Goal: Information Seeking & Learning: Learn about a topic

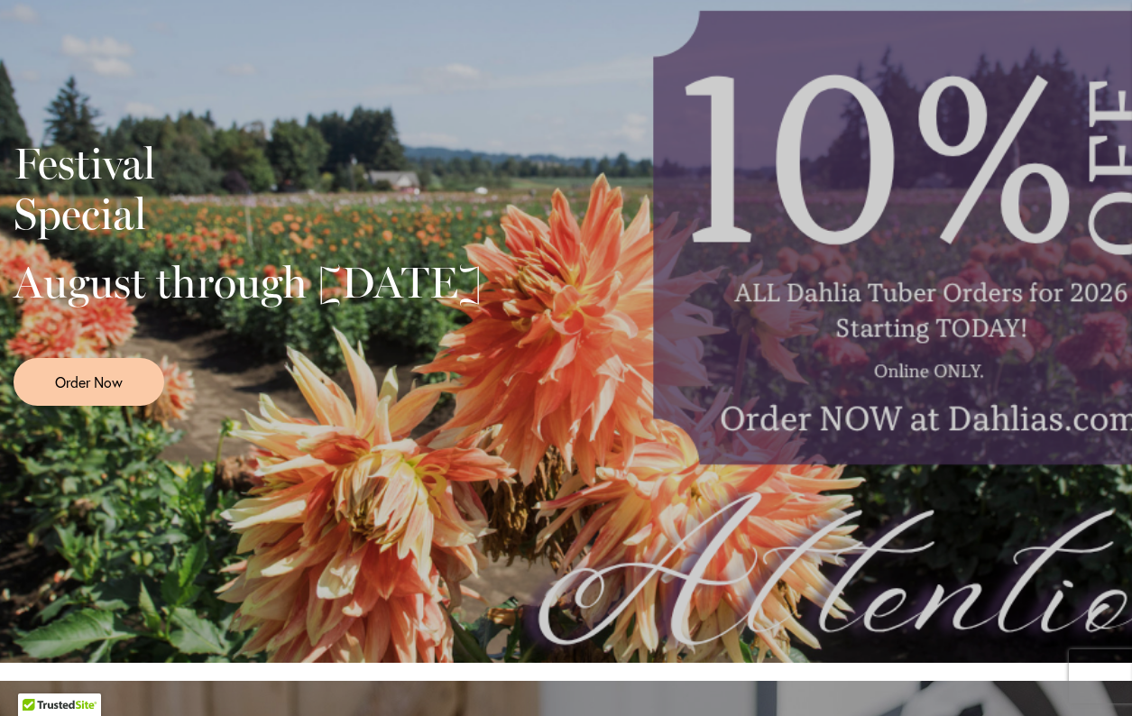
scroll to position [406, 0]
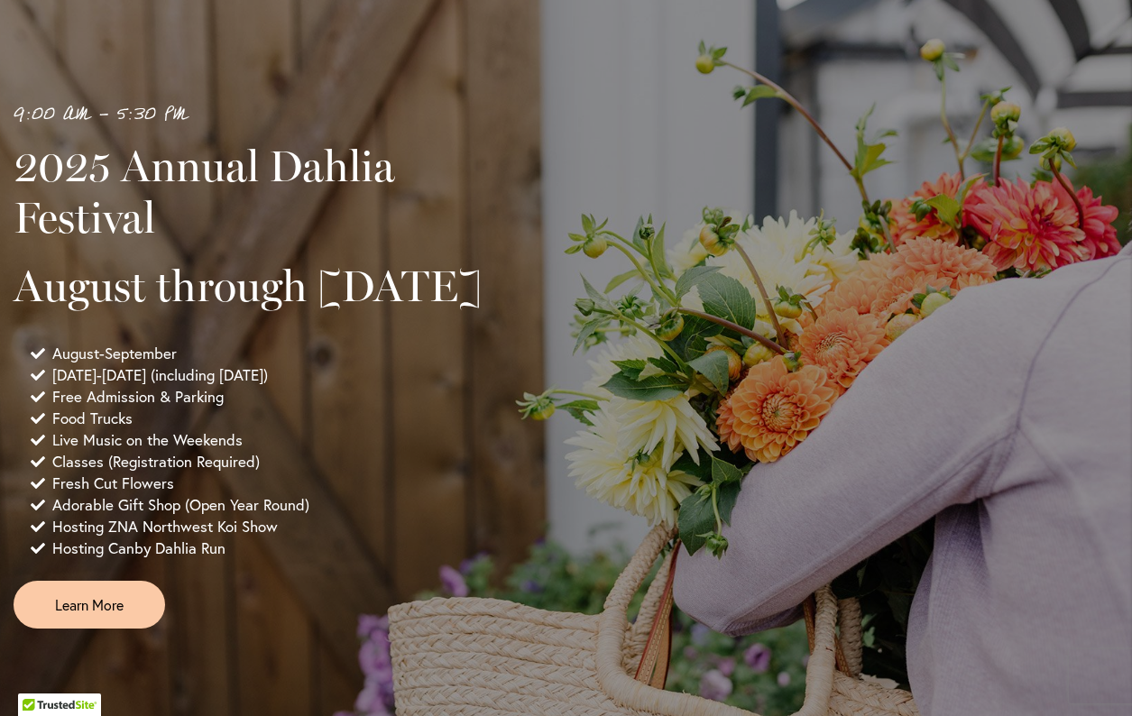
scroll to position [1254, 0]
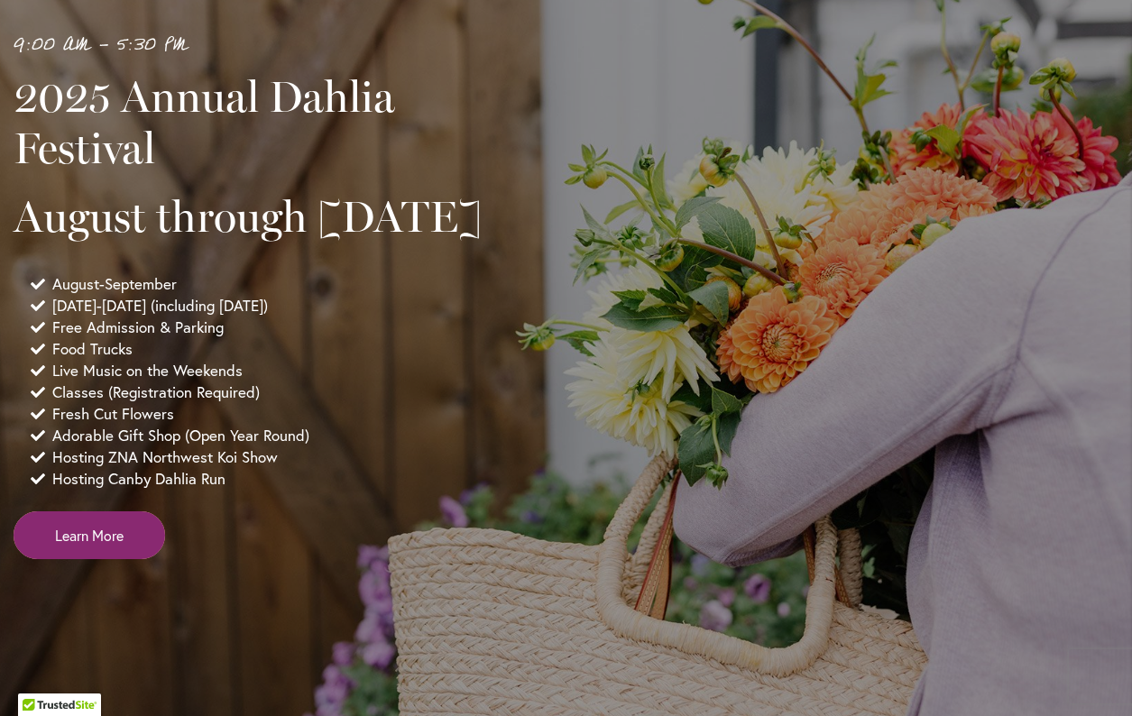
click at [106, 546] on span "Learn More" at bounding box center [89, 535] width 69 height 21
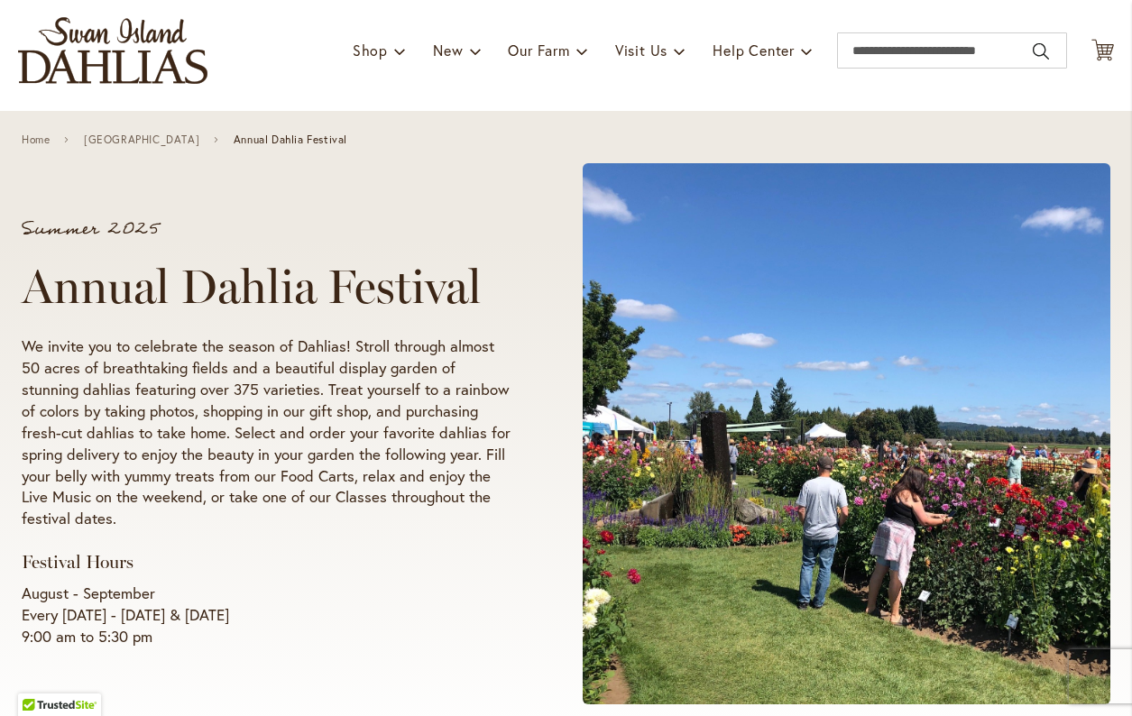
scroll to position [116, 0]
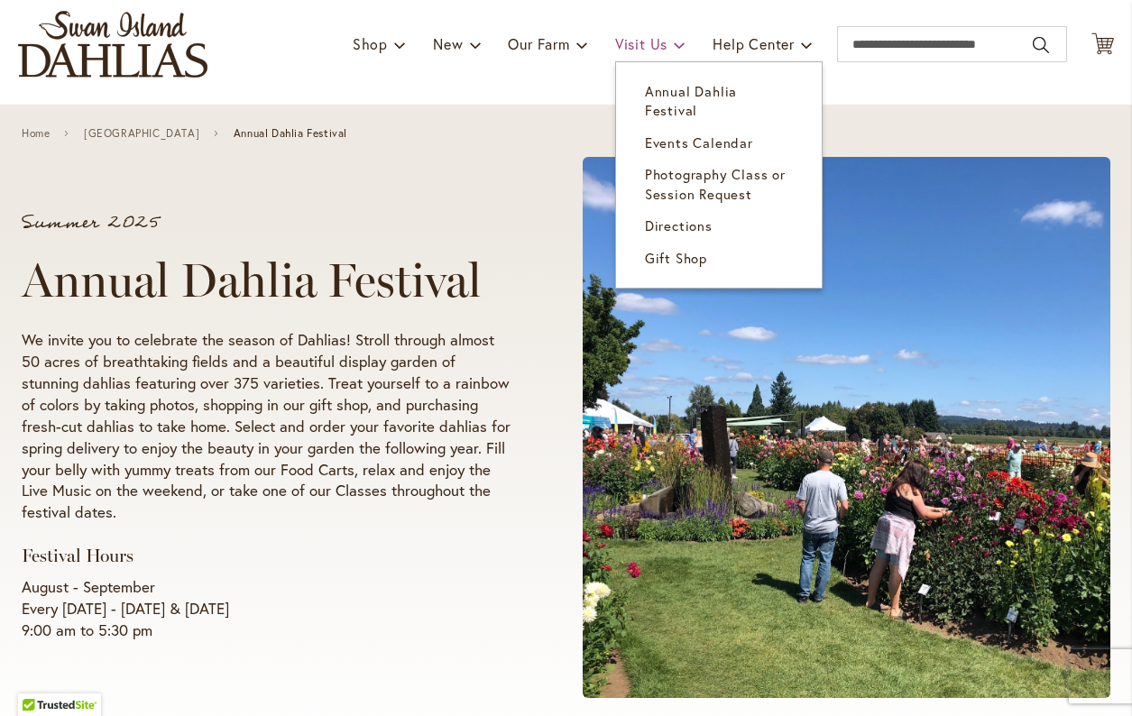
click at [642, 38] on span "Visit Us" at bounding box center [641, 43] width 52 height 19
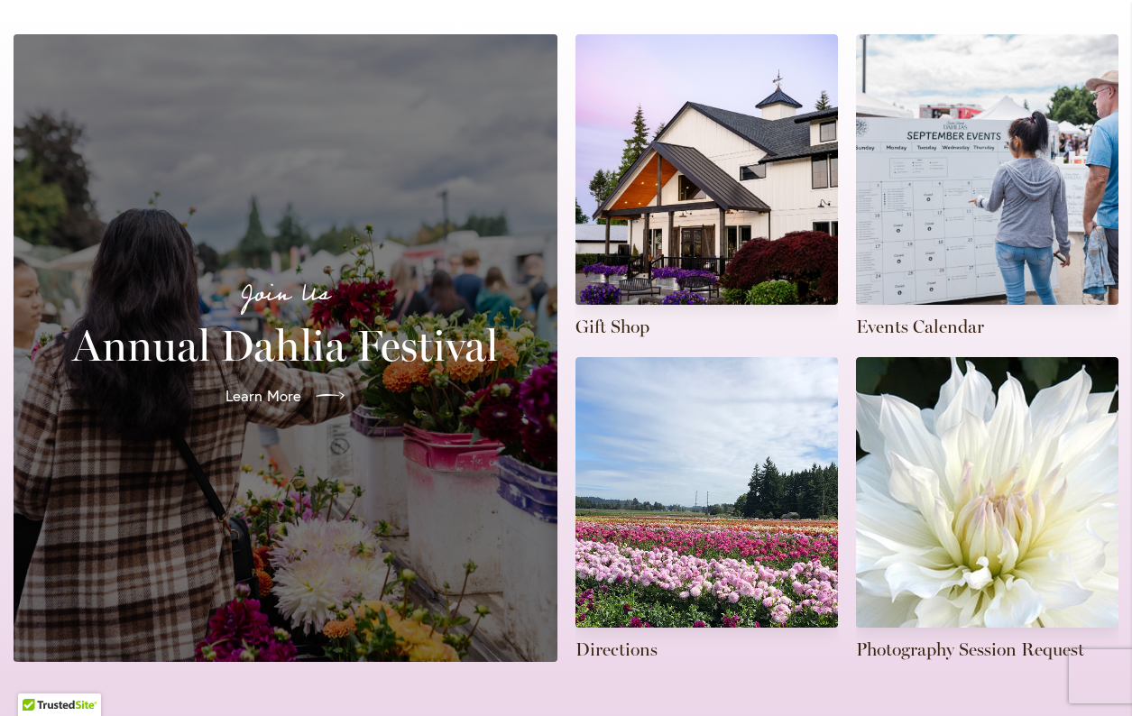
scroll to position [408, 0]
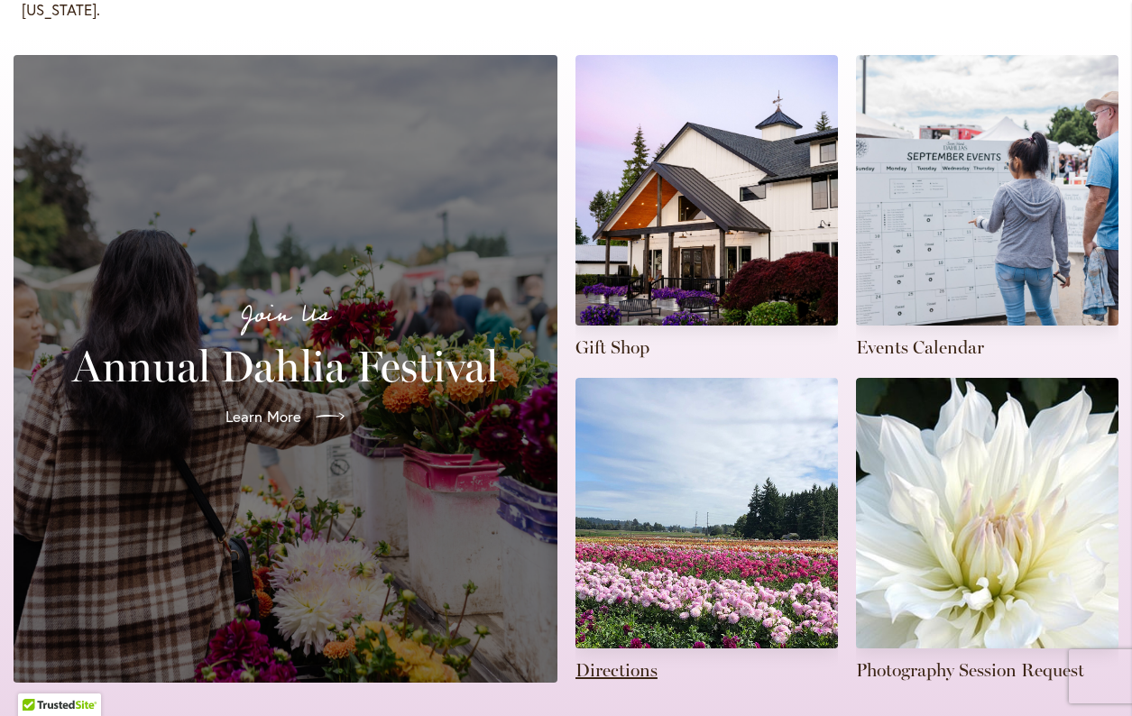
click at [668, 426] on link at bounding box center [707, 530] width 263 height 305
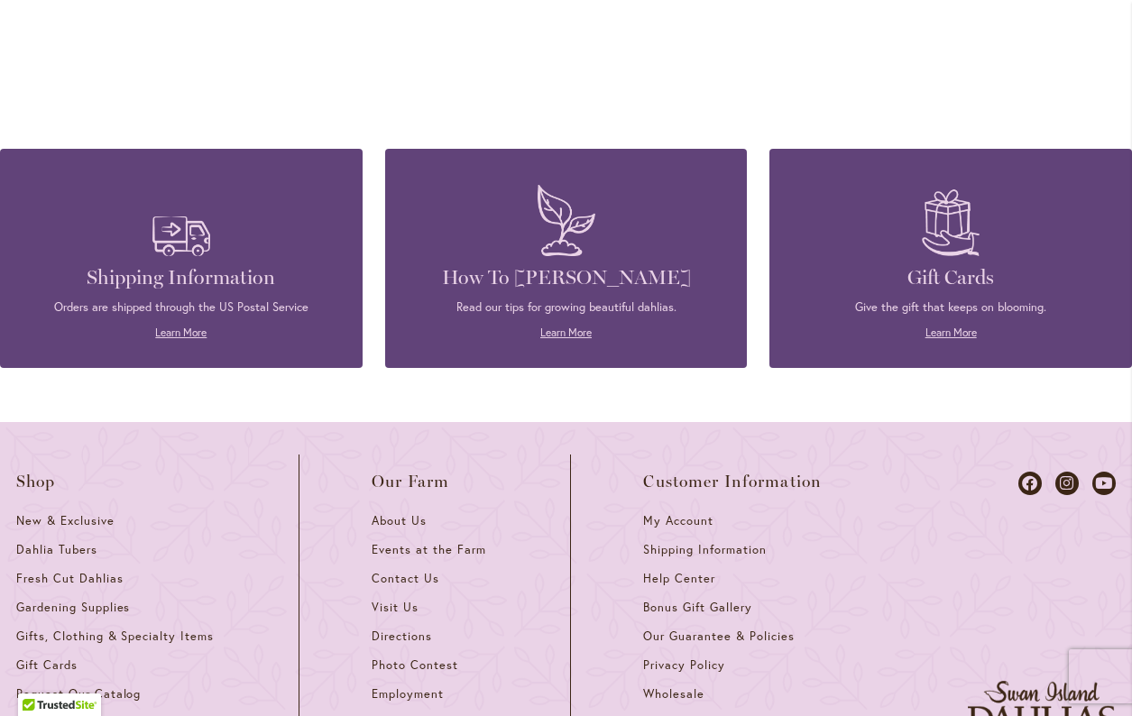
scroll to position [1640, 0]
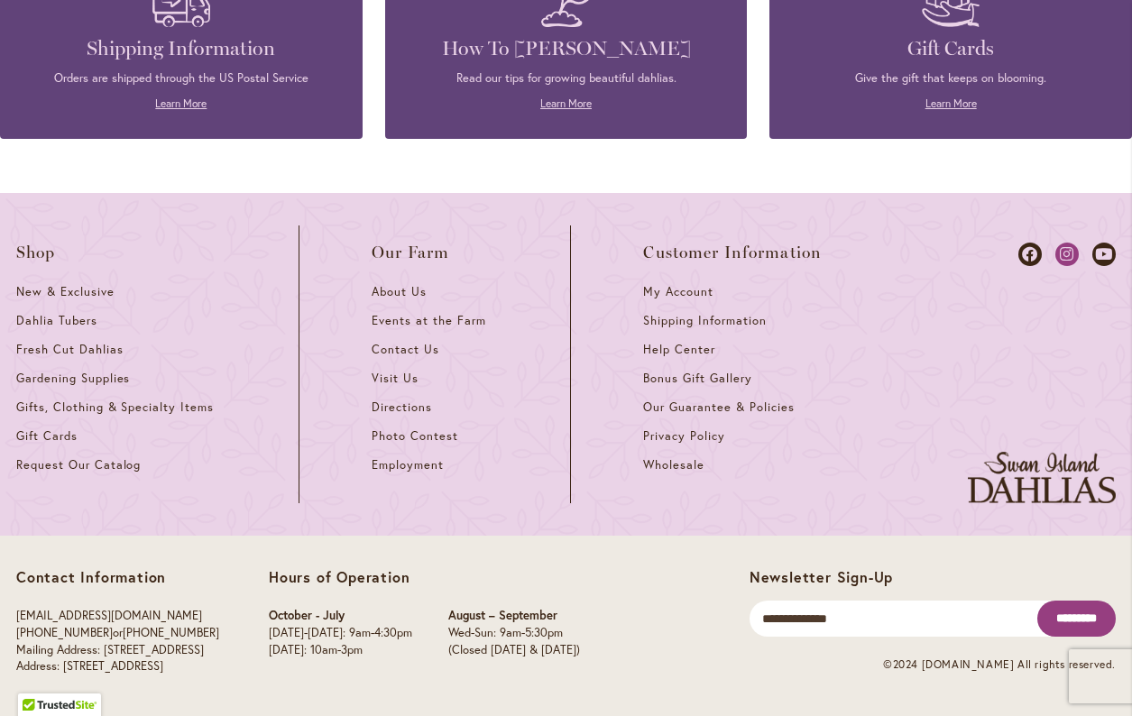
click at [1066, 254] on icon at bounding box center [1067, 254] width 23 height 23
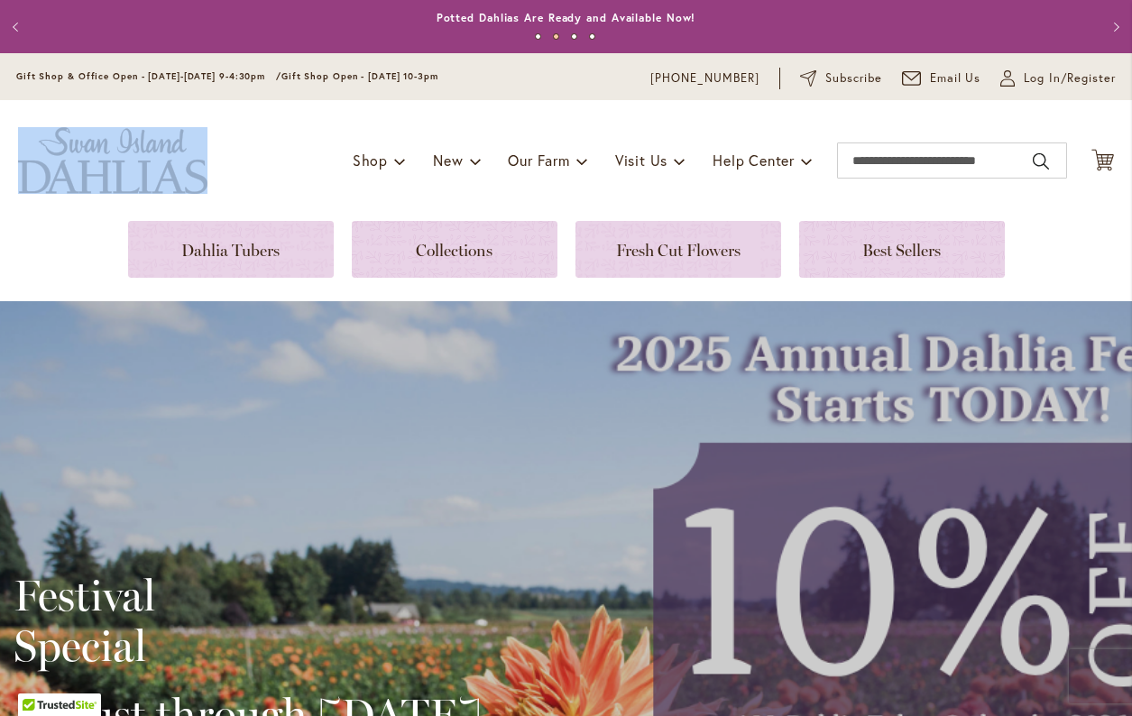
drag, startPoint x: 261, startPoint y: 185, endPoint x: 36, endPoint y: 154, distance: 226.7
click at [36, 154] on div "Toggle Nav Shop Dahlia Tubers Collections Fresh Cut Dahlias Gardening Supplies …" at bounding box center [566, 160] width 1132 height 121
copy link "store logo"
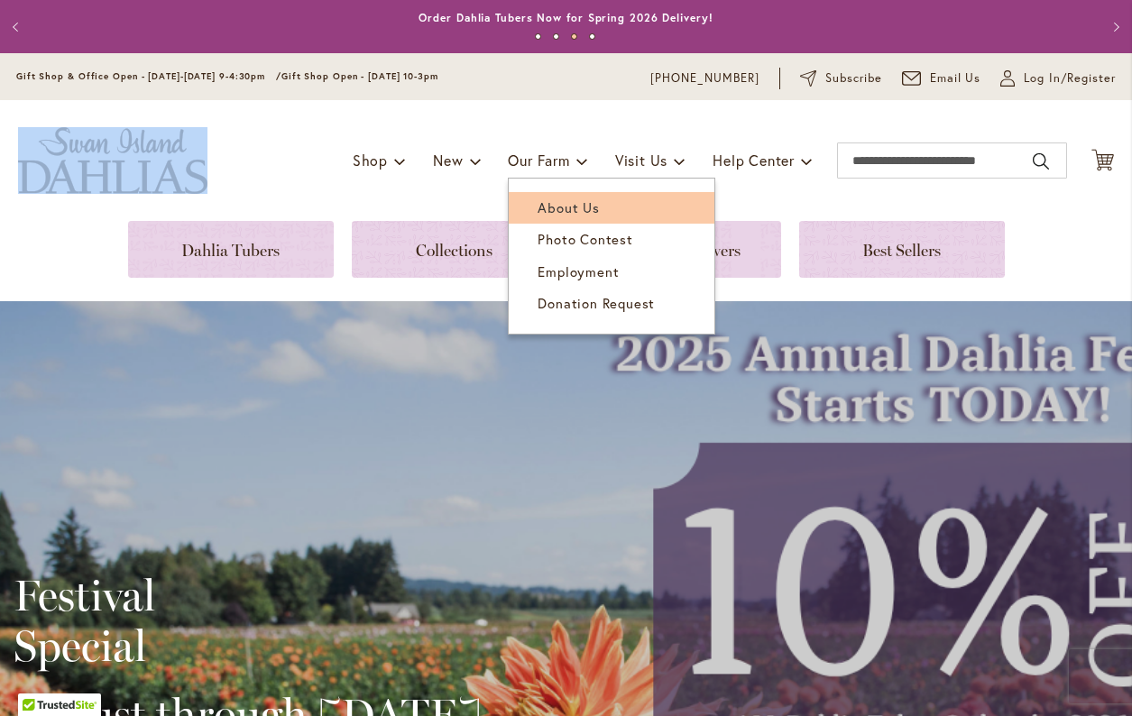
click at [547, 204] on span "About Us" at bounding box center [568, 207] width 61 height 18
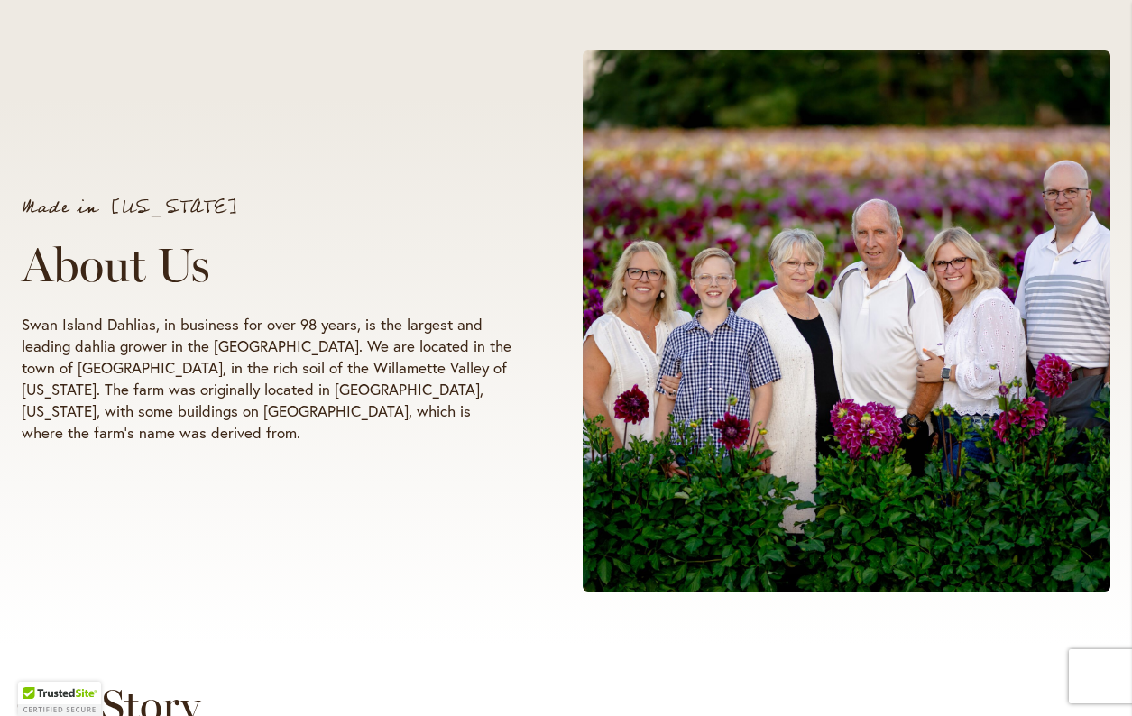
scroll to position [265, 0]
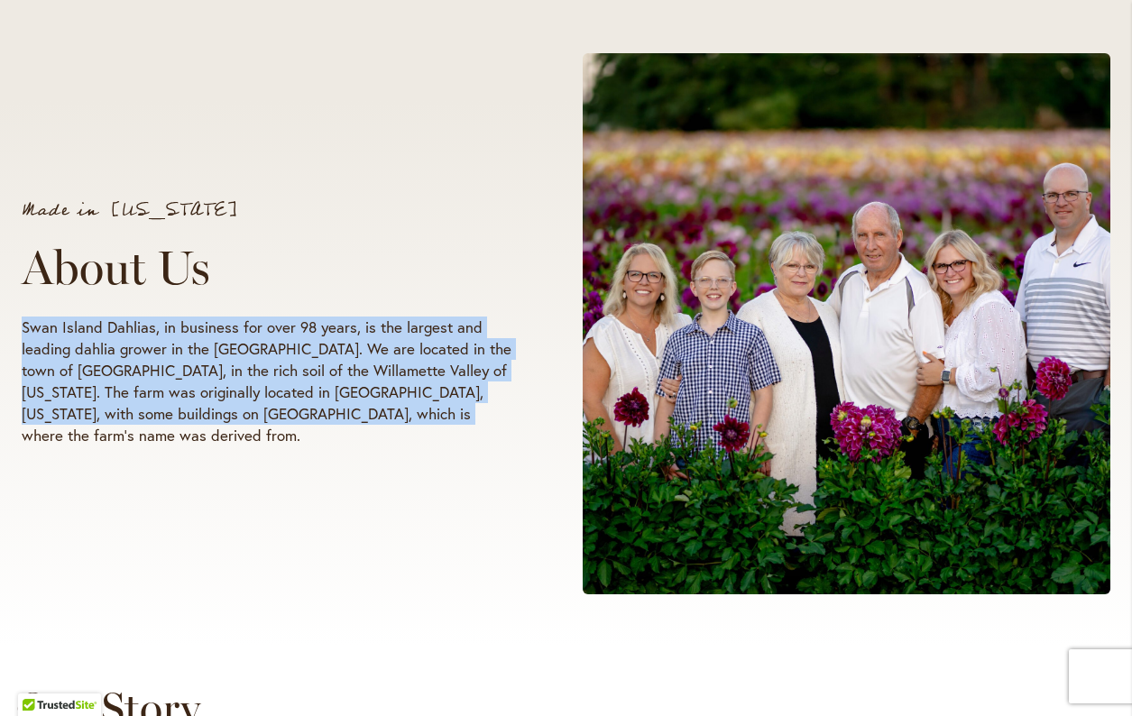
drag, startPoint x: 22, startPoint y: 331, endPoint x: 437, endPoint y: 428, distance: 426.1
click at [437, 428] on p "Swan Island Dahlias, in business for over 98 years, is the largest and leading …" at bounding box center [268, 382] width 493 height 130
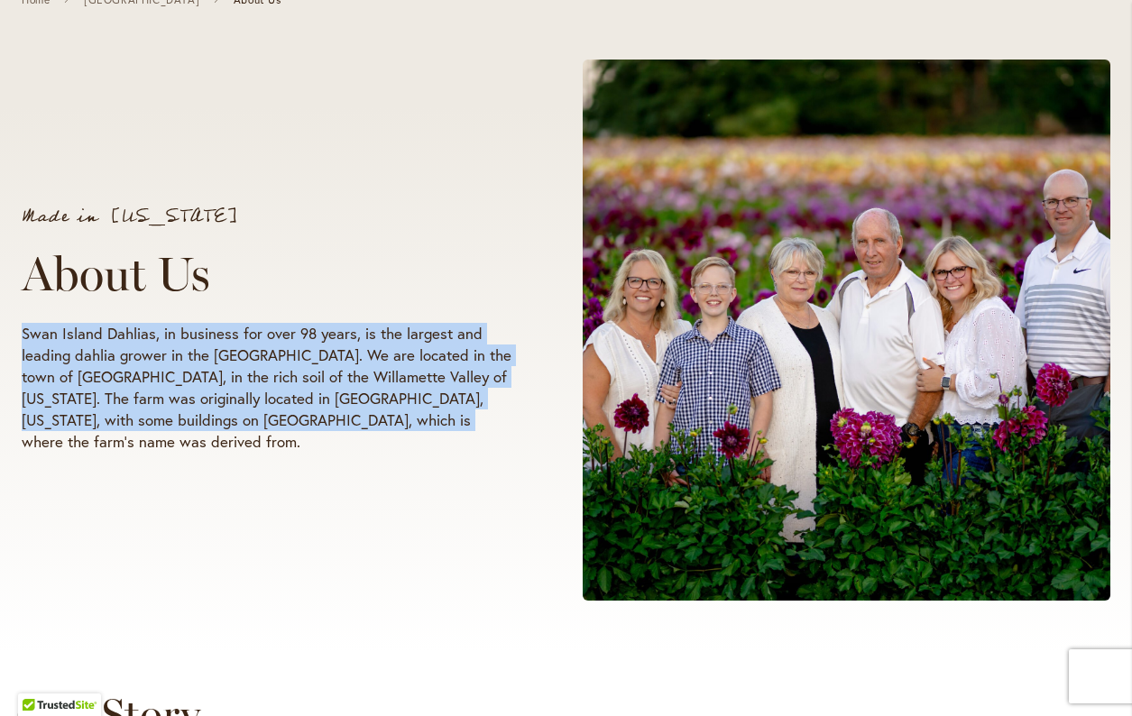
scroll to position [249, 0]
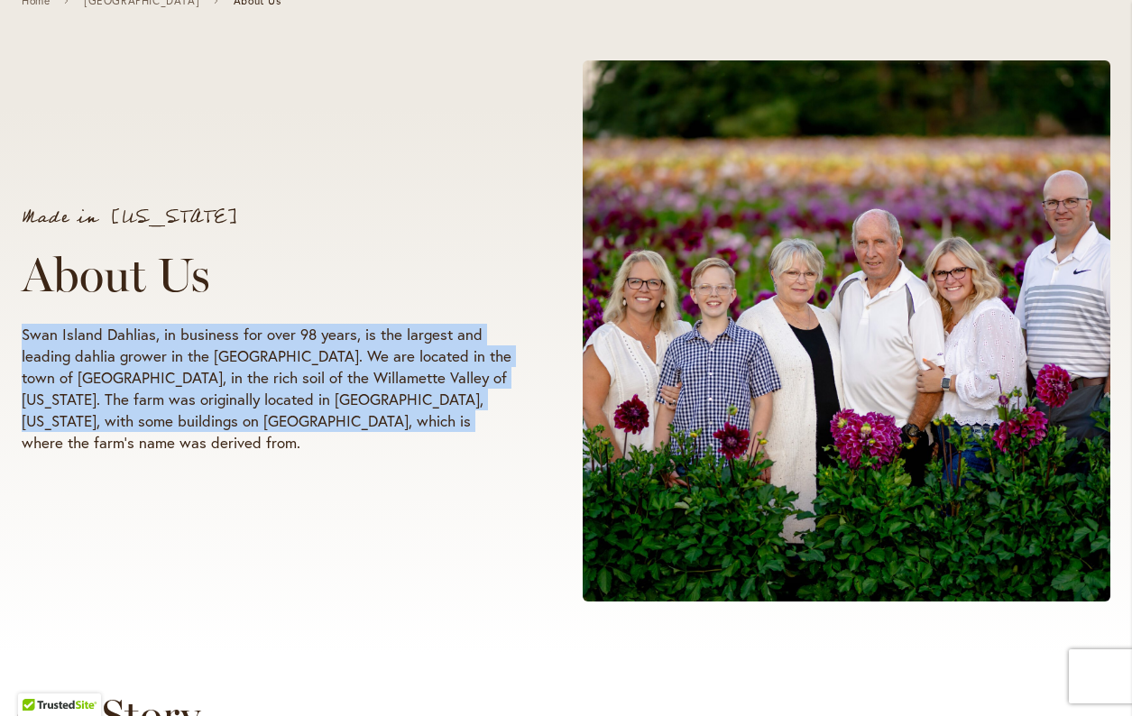
copy p "Swan Island Dahlias, in business for over 98 years, is the largest and leading …"
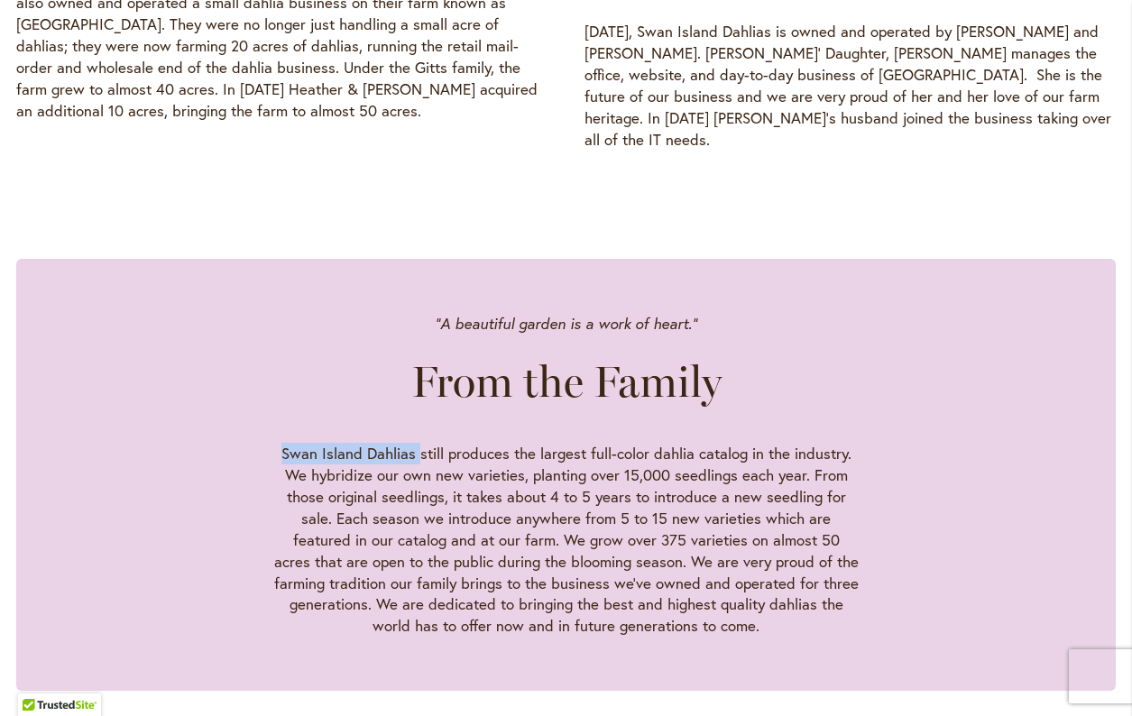
scroll to position [1389, 0]
drag, startPoint x: 286, startPoint y: 412, endPoint x: 419, endPoint y: 418, distance: 132.7
click at [419, 442] on p "Swan Island Dahlias still produces the largest full-color dahlia catalog in the…" at bounding box center [566, 539] width 586 height 195
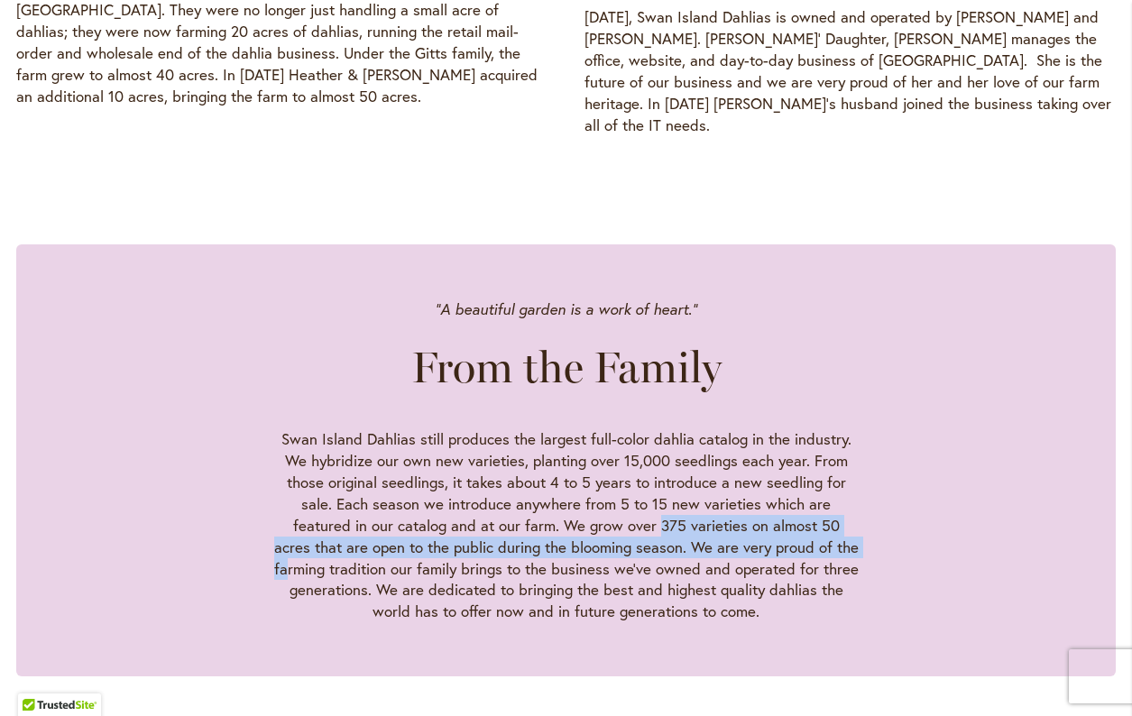
drag, startPoint x: 582, startPoint y: 494, endPoint x: 798, endPoint y: 495, distance: 215.6
click at [798, 495] on p "Swan Island Dahlias still produces the largest full-color dahlia catalog in the…" at bounding box center [566, 526] width 586 height 195
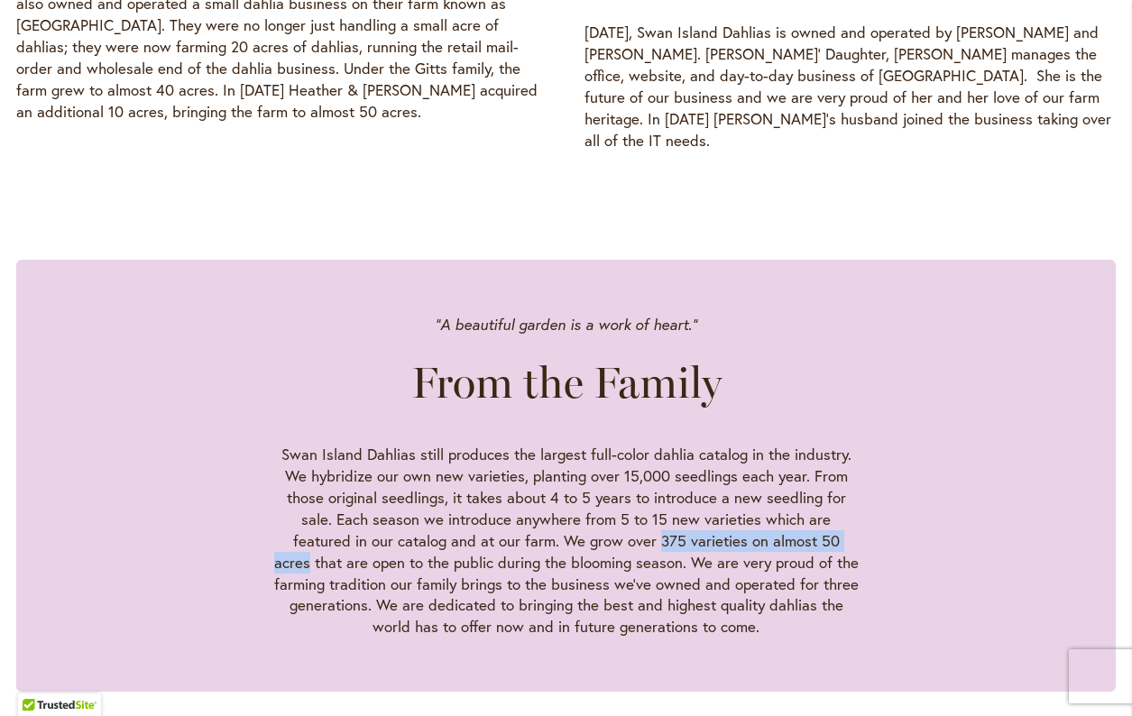
scroll to position [1383, 0]
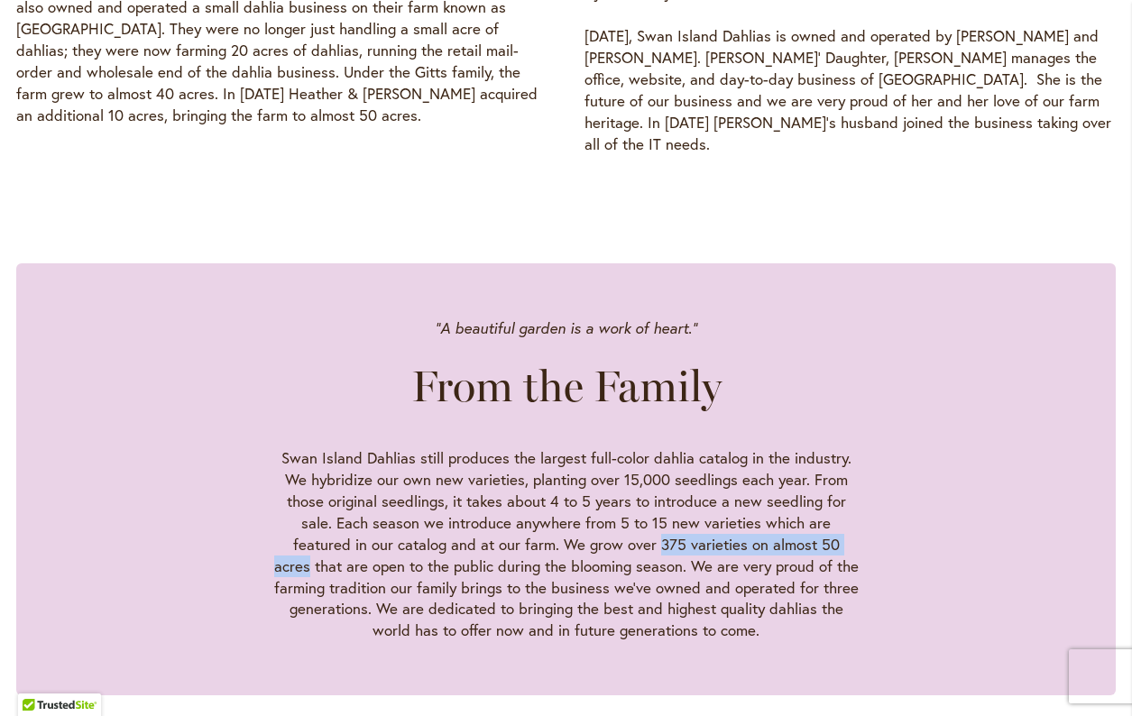
copy p "375 varieties on almost 50 acres"
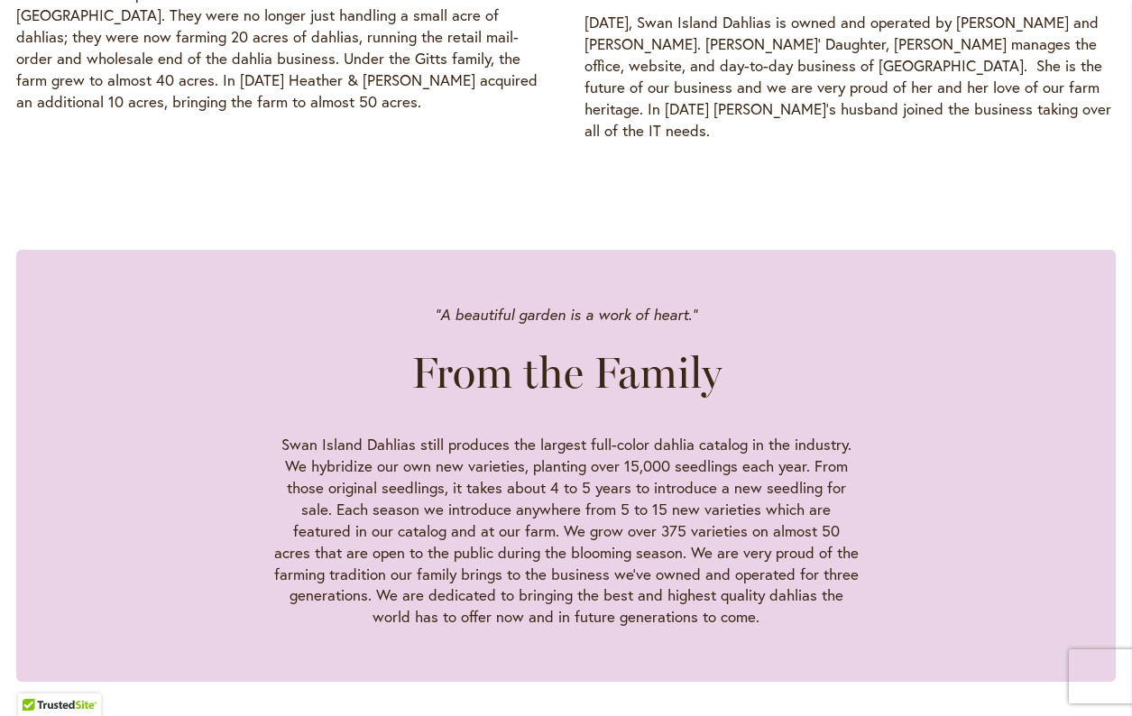
drag, startPoint x: 318, startPoint y: 424, endPoint x: 538, endPoint y: 427, distance: 220.2
click at [538, 434] on p "Swan Island Dahlias still produces the largest full-color dahlia catalog in the…" at bounding box center [566, 531] width 586 height 195
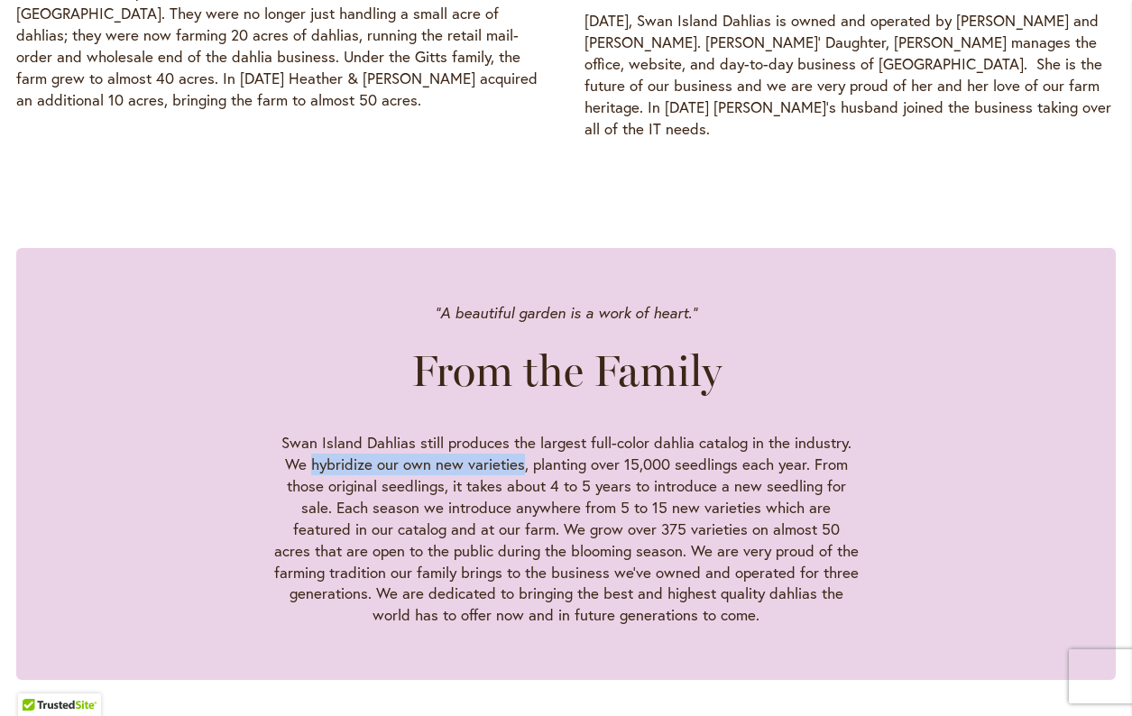
drag, startPoint x: 526, startPoint y: 420, endPoint x: 315, endPoint y: 419, distance: 211.1
click at [315, 432] on p "Swan Island Dahlias still produces the largest full-color dahlia catalog in the…" at bounding box center [566, 529] width 586 height 195
copy p "hybridize our own new varieties"
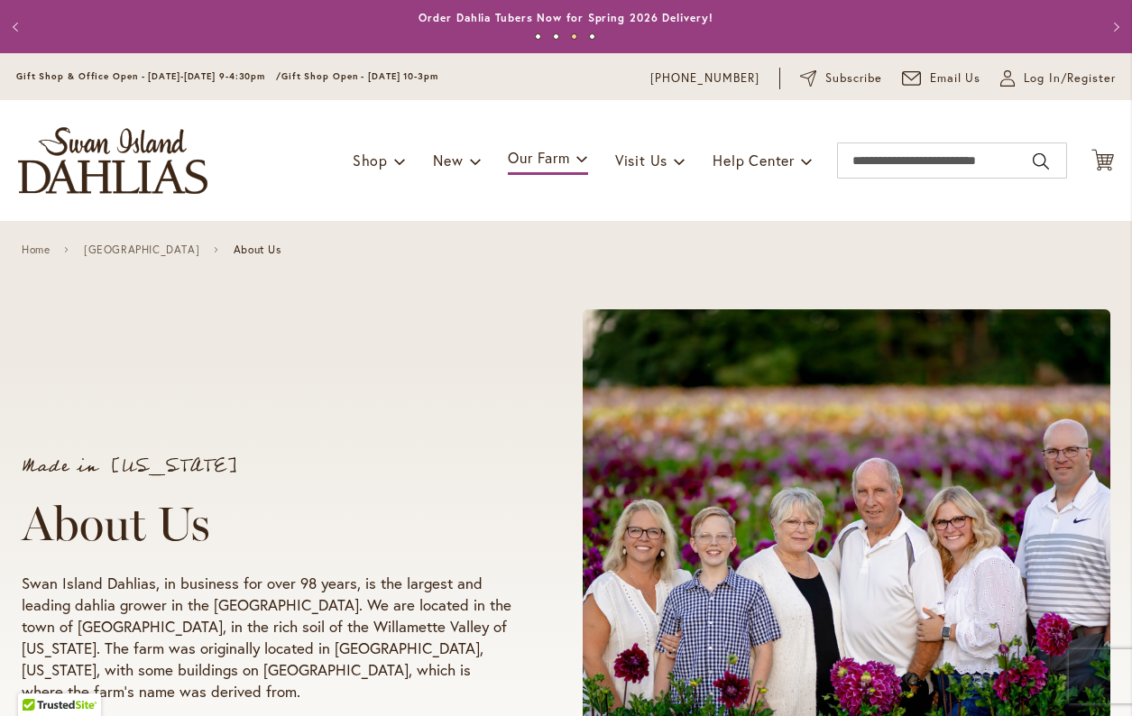
click at [132, 171] on img "store logo" at bounding box center [112, 160] width 189 height 67
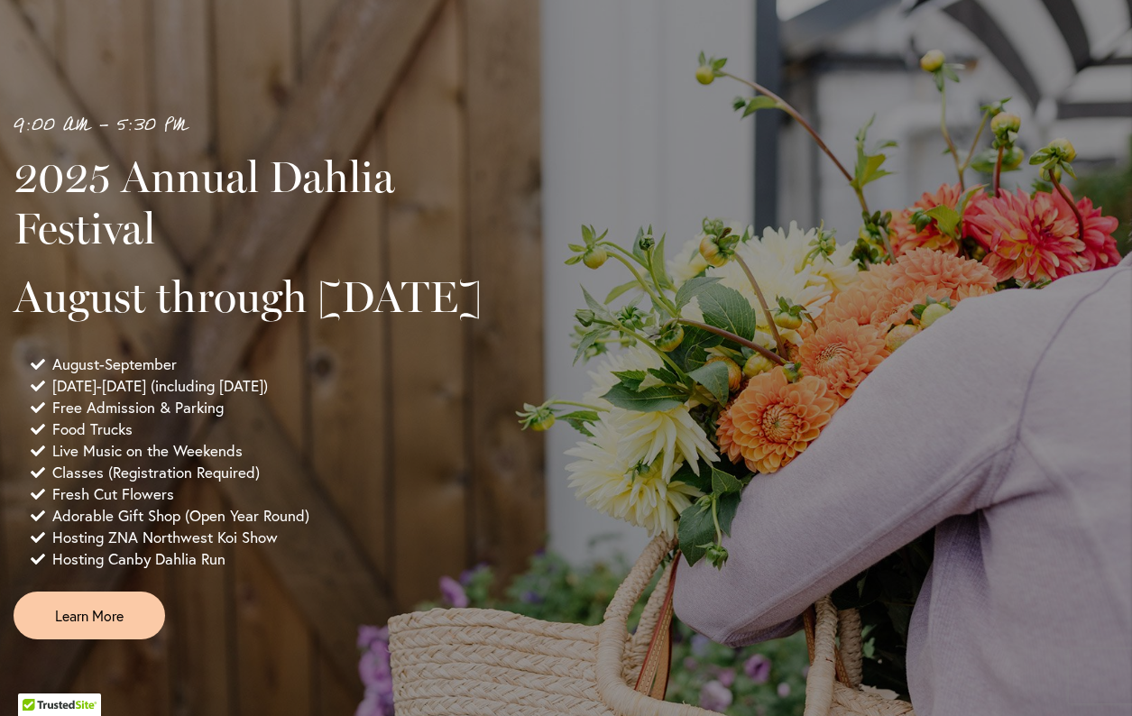
scroll to position [1260, 0]
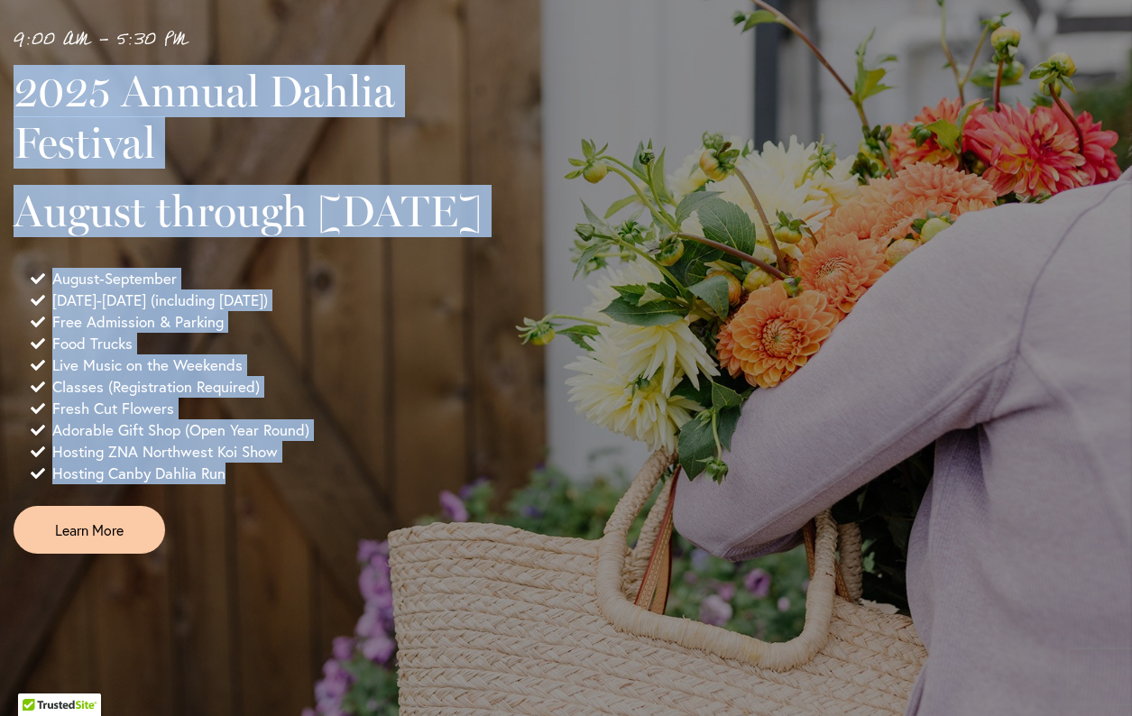
drag, startPoint x: 23, startPoint y: 92, endPoint x: 178, endPoint y: 552, distance: 485.6
click at [312, 528] on div "9:00 AM - 5:30 PM 2025 Annual Dahlia Festival August through September 28th Aug…" at bounding box center [262, 289] width 496 height 528
click at [136, 554] on link "Learn More" at bounding box center [90, 530] width 152 height 48
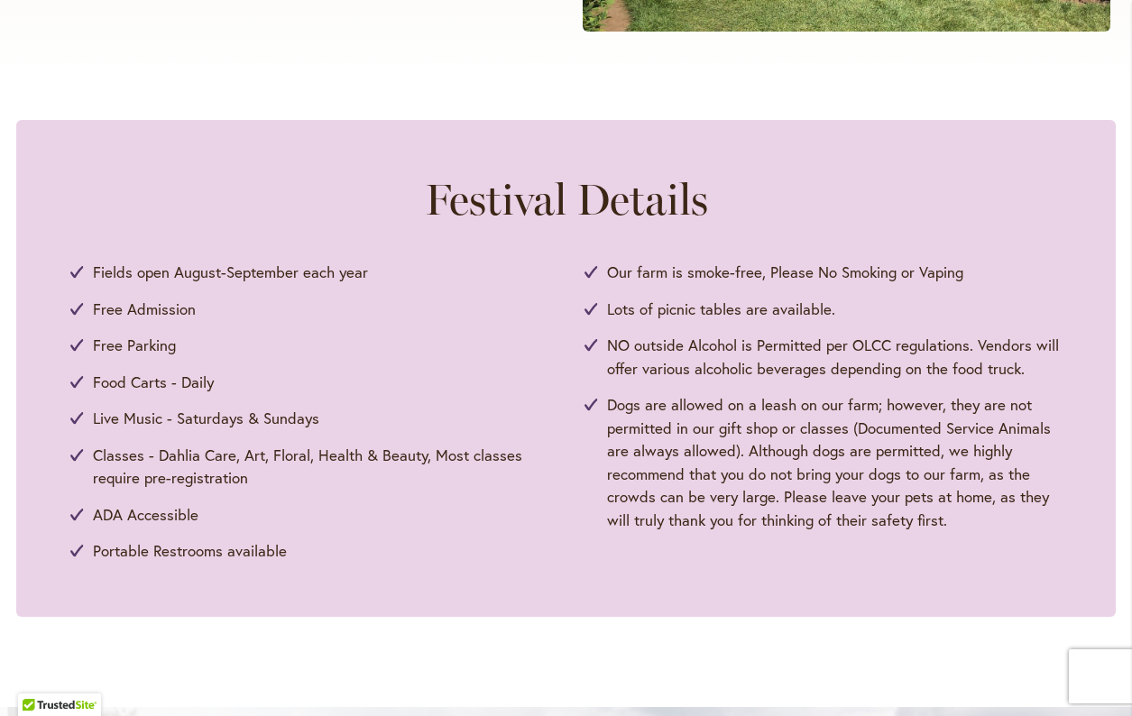
scroll to position [810, 0]
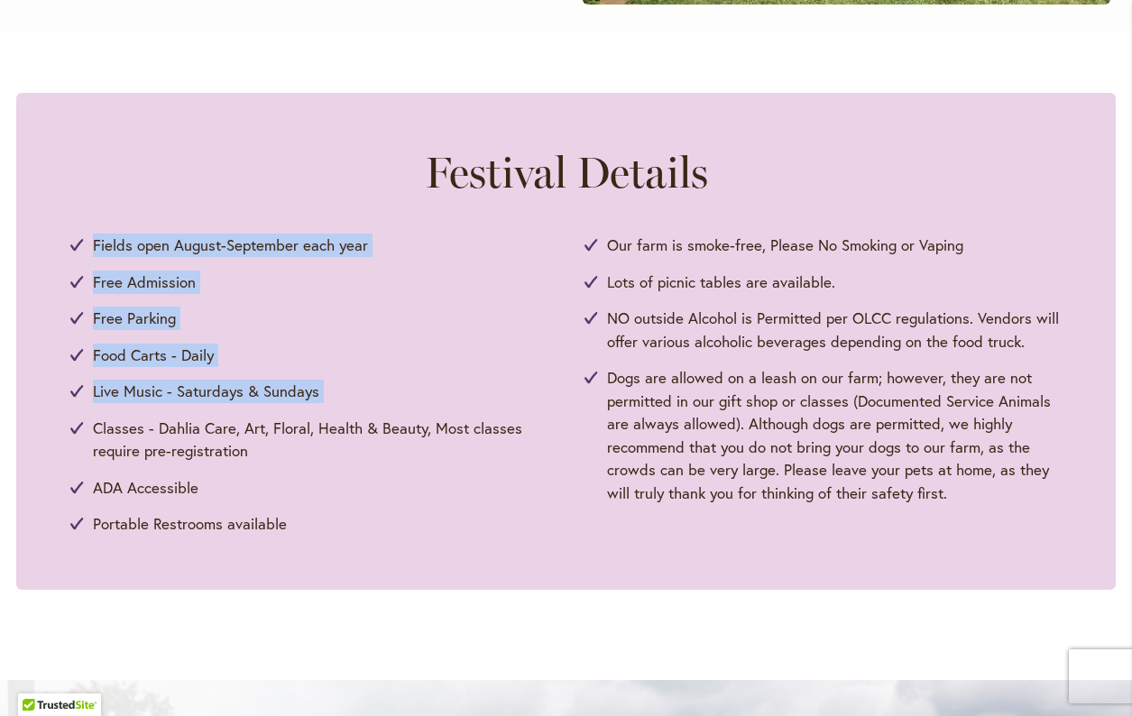
drag, startPoint x: 96, startPoint y: 243, endPoint x: 346, endPoint y: 404, distance: 298.3
click at [346, 404] on ul "Fields open August-September each year Free Admission Free Parking Food Carts -…" at bounding box center [566, 385] width 992 height 302
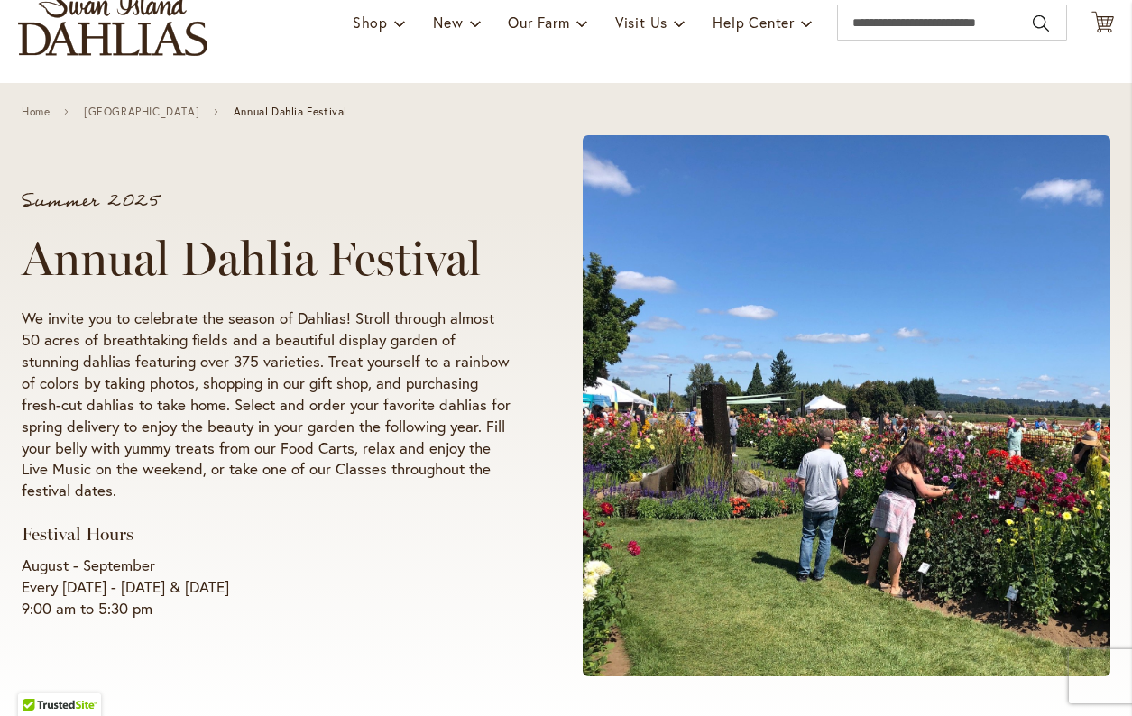
scroll to position [155, 0]
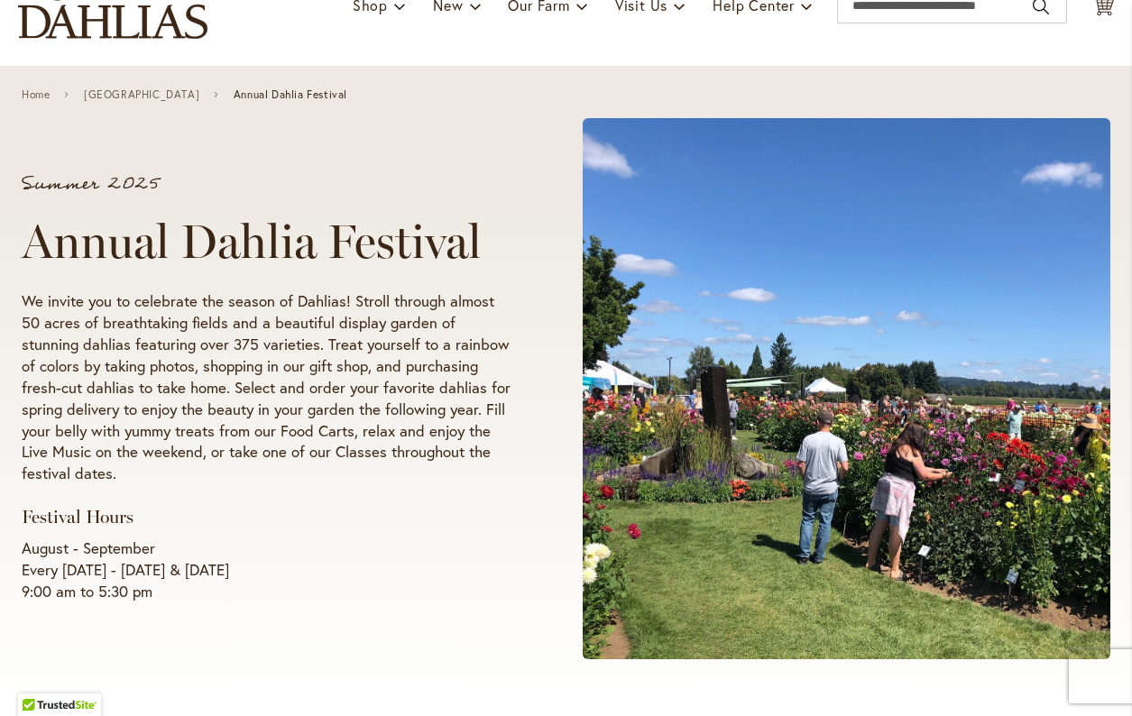
copy ul "Fields open August-September each year Free Admission Free Parking Food Carts -…"
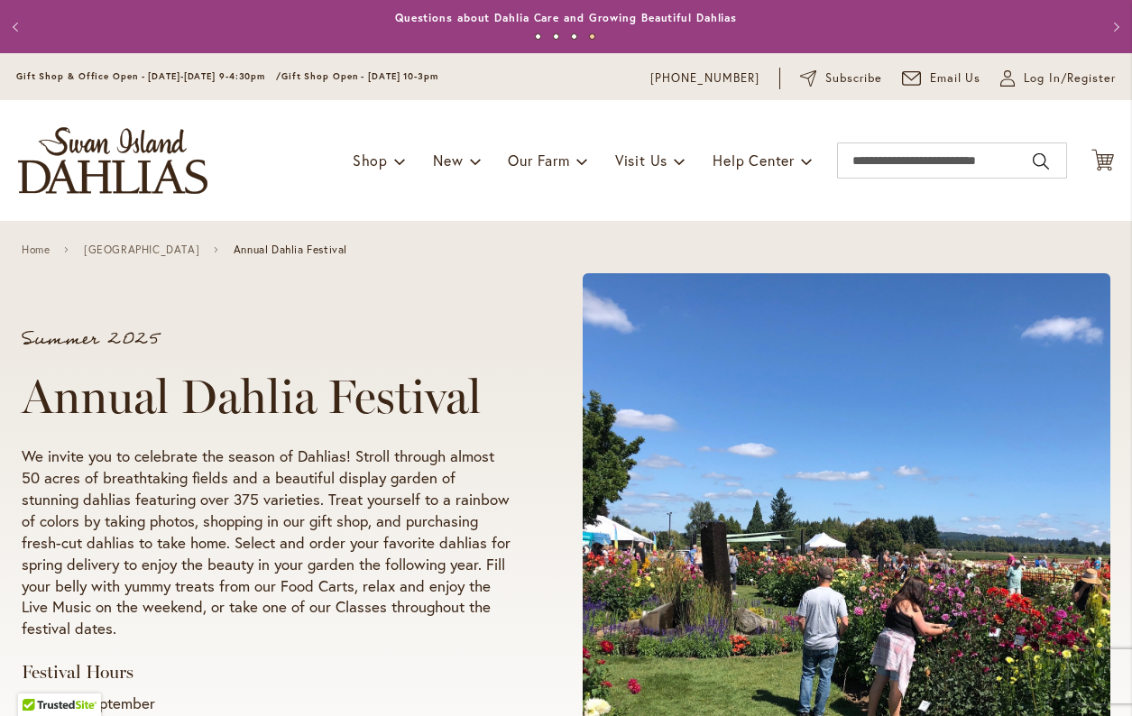
click at [169, 161] on img "store logo" at bounding box center [112, 160] width 189 height 67
